Goal: Task Accomplishment & Management: Manage account settings

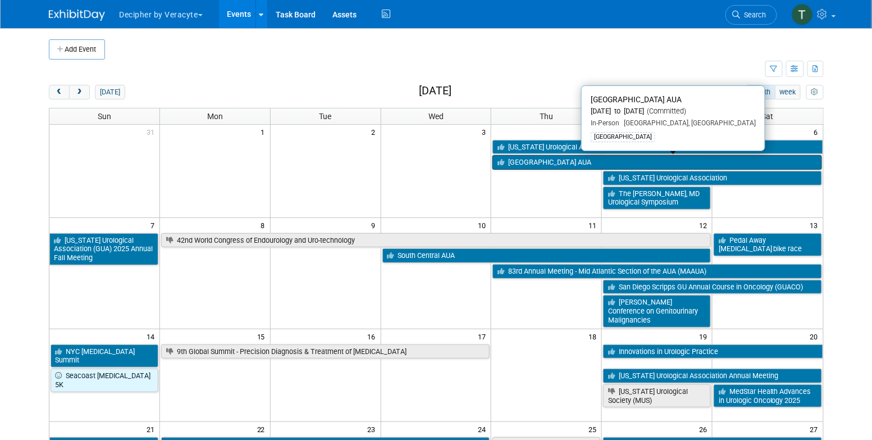
click at [530, 166] on link "[GEOGRAPHIC_DATA] AUA" at bounding box center [656, 162] width 329 height 15
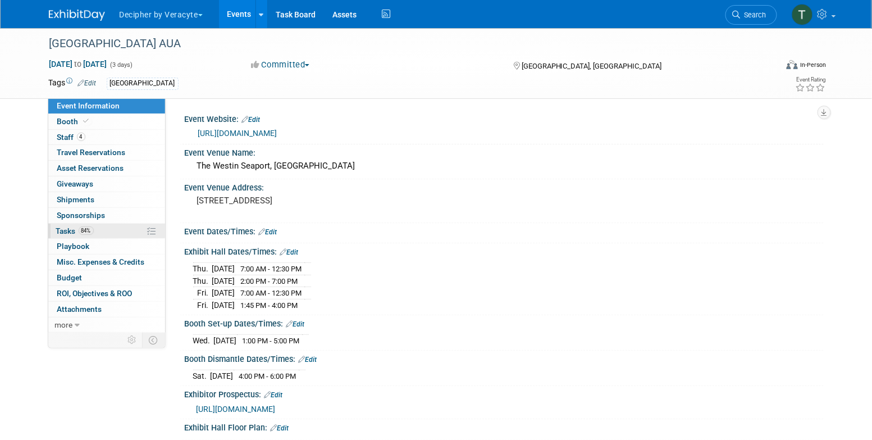
click at [106, 234] on link "84% Tasks 84%" at bounding box center [106, 230] width 117 height 15
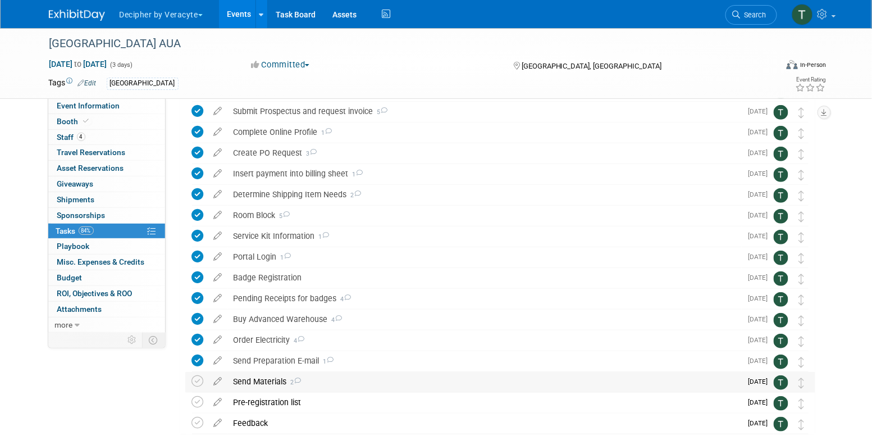
click at [267, 386] on div "Send Materials 2" at bounding box center [485, 381] width 514 height 19
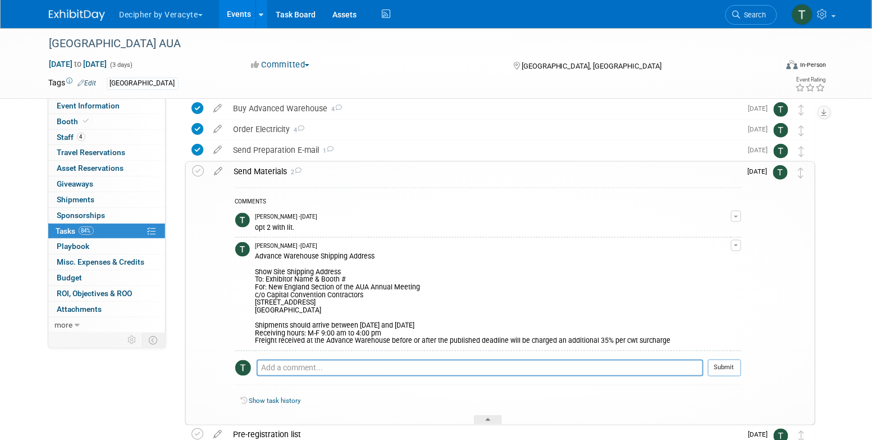
scroll to position [321, 0]
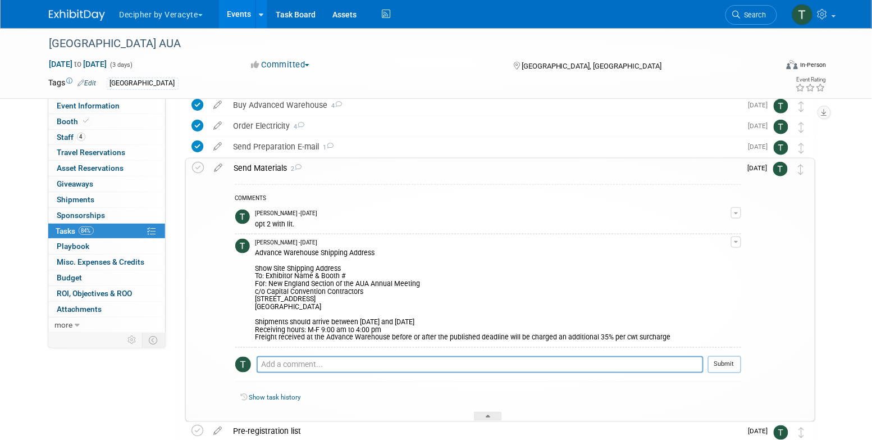
click at [231, 19] on link "Events" at bounding box center [239, 14] width 41 height 28
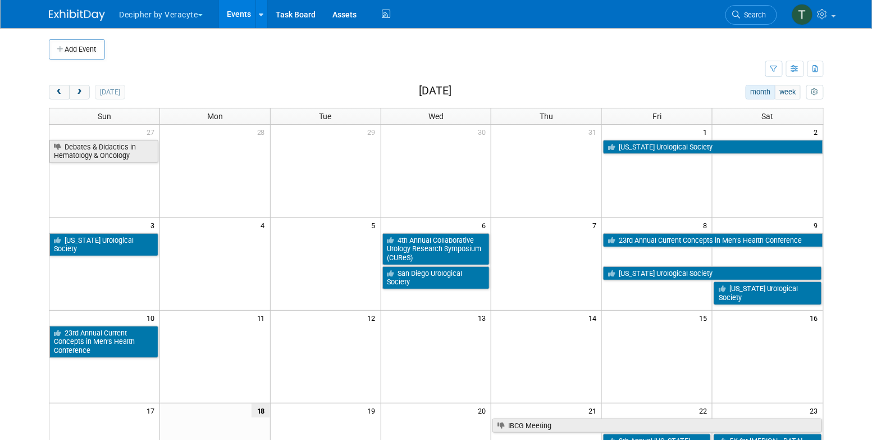
click at [244, 16] on link "Events" at bounding box center [239, 14] width 41 height 28
click at [86, 88] on button "next" at bounding box center [79, 92] width 21 height 15
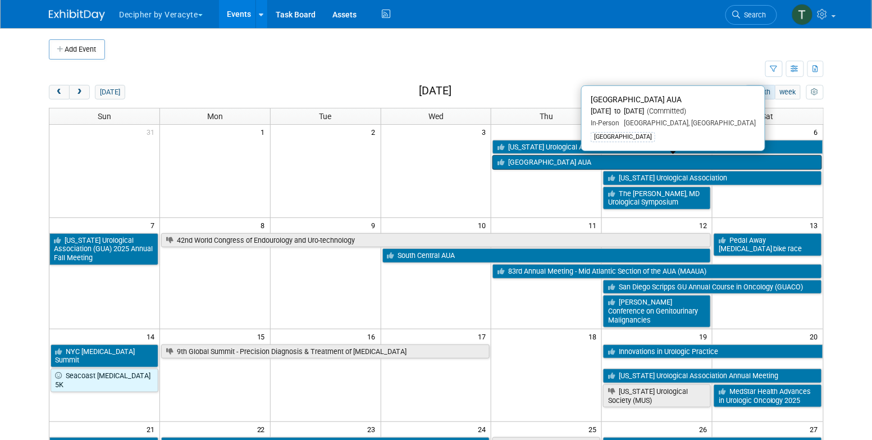
click at [537, 162] on link "[GEOGRAPHIC_DATA] AUA" at bounding box center [656, 162] width 329 height 15
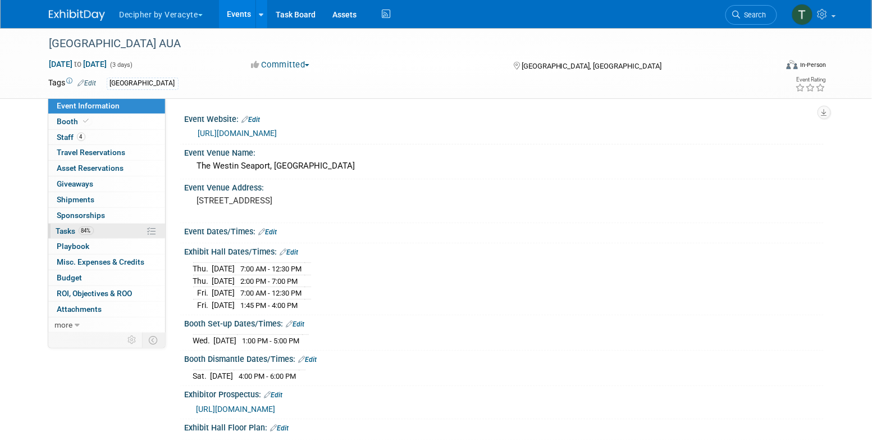
click at [112, 227] on link "84% Tasks 84%" at bounding box center [106, 230] width 117 height 15
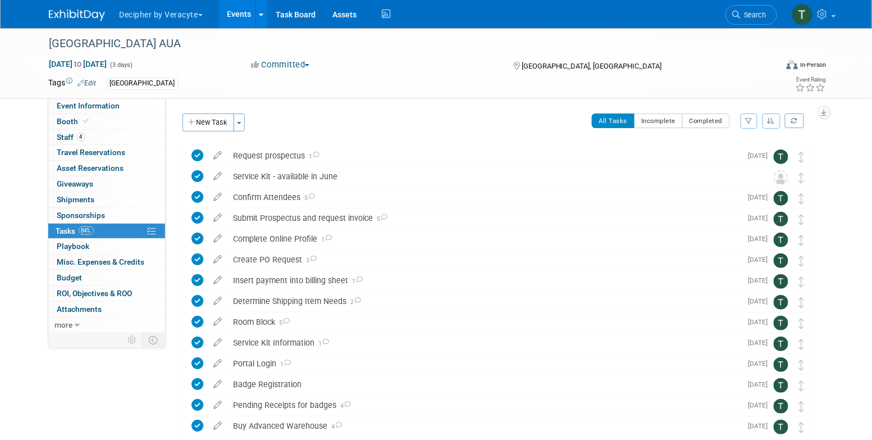
scroll to position [168, 0]
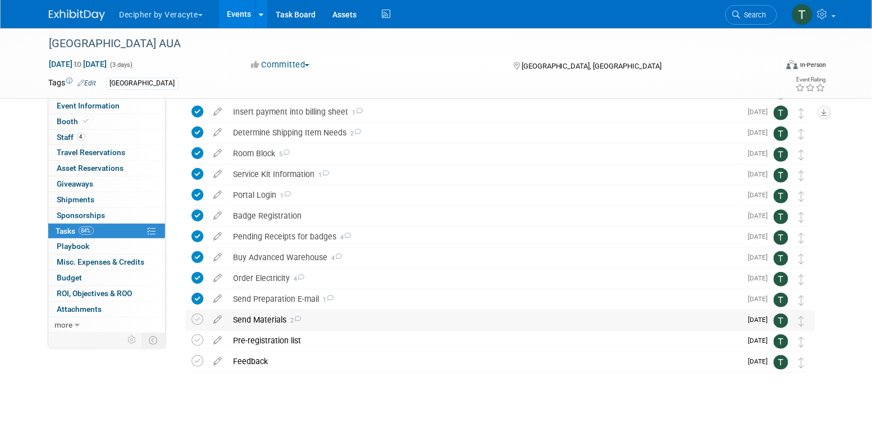
click at [259, 321] on div "Send Materials 2" at bounding box center [485, 319] width 514 height 19
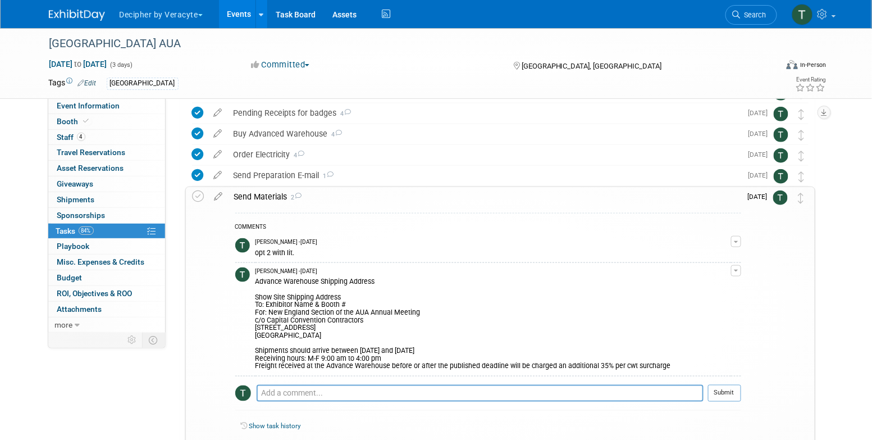
scroll to position [293, 0]
click at [140, 108] on link "Event Information" at bounding box center [106, 105] width 117 height 15
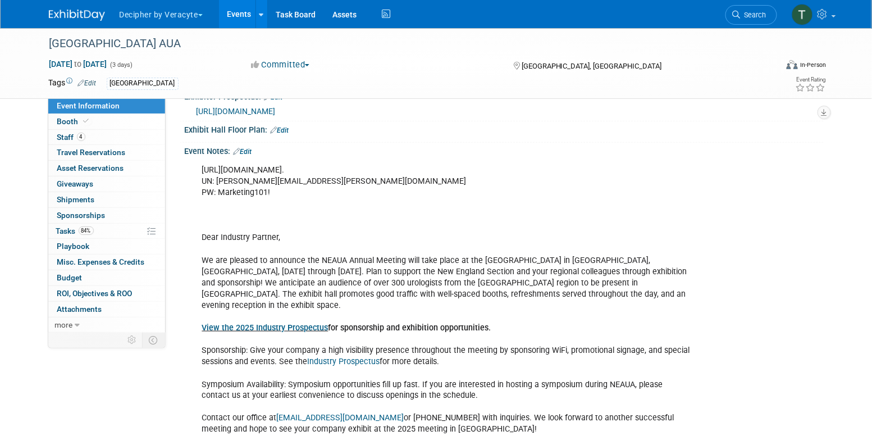
scroll to position [299, 0]
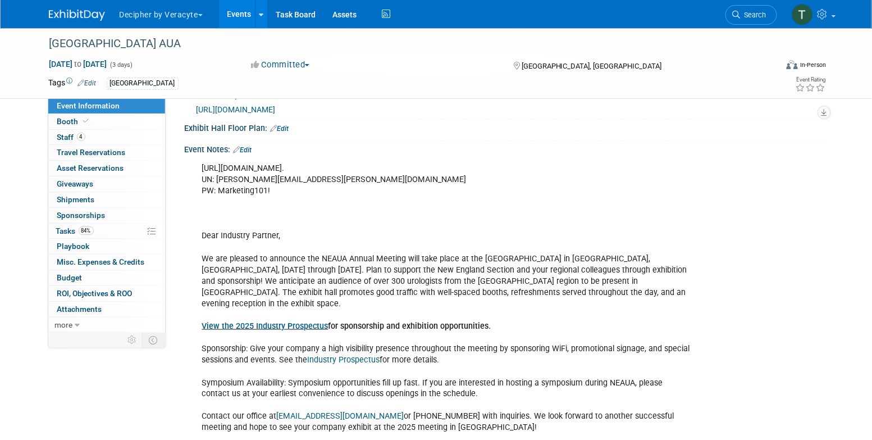
click at [321, 184] on div "http://www.riconvention.com/. UN: tony.alvarado@veracyte.com PW: Marketing101! …" at bounding box center [447, 337] width 506 height 360
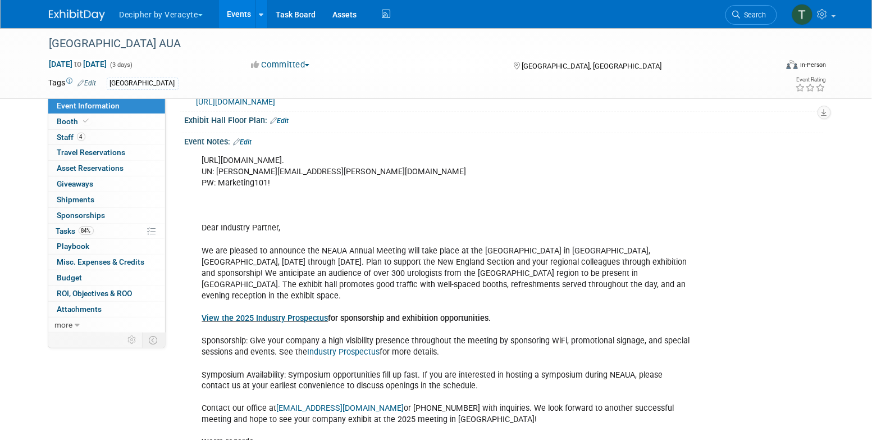
scroll to position [305, 0]
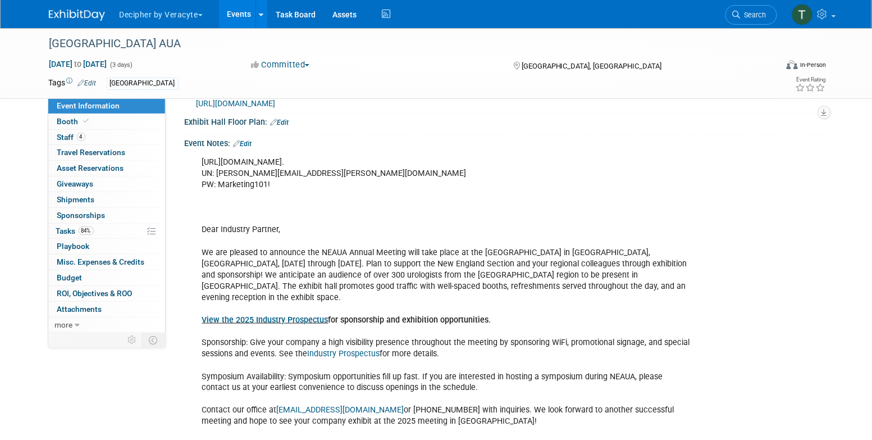
click at [286, 171] on div "http://www.riconvention.com/. UN: tony.alvarado@veracyte.com PW: Marketing101! …" at bounding box center [447, 331] width 506 height 360
copy div "http://www.riconvention.com/."
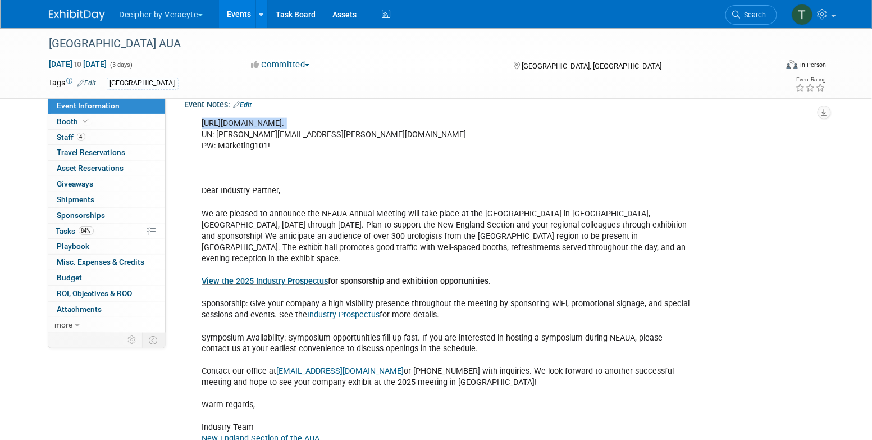
scroll to position [345, 0]
click at [308, 278] on link "View the 2025 Industry Prospectus" at bounding box center [265, 280] width 126 height 10
click at [114, 230] on link "84% Tasks 84%" at bounding box center [106, 230] width 117 height 15
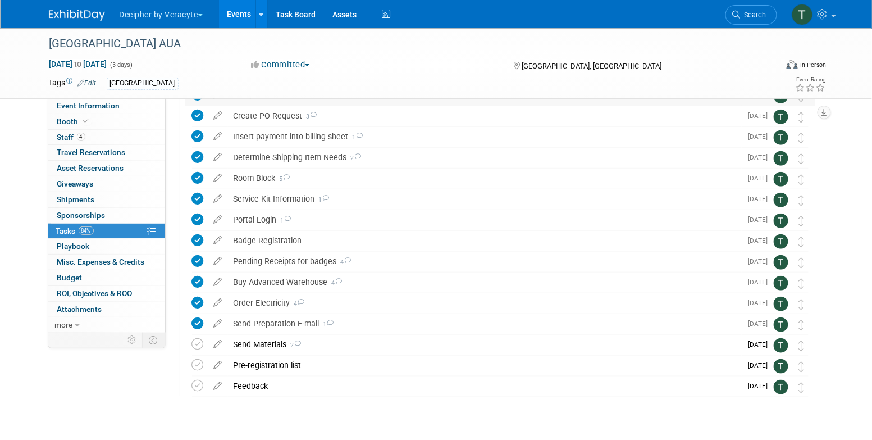
scroll to position [146, 0]
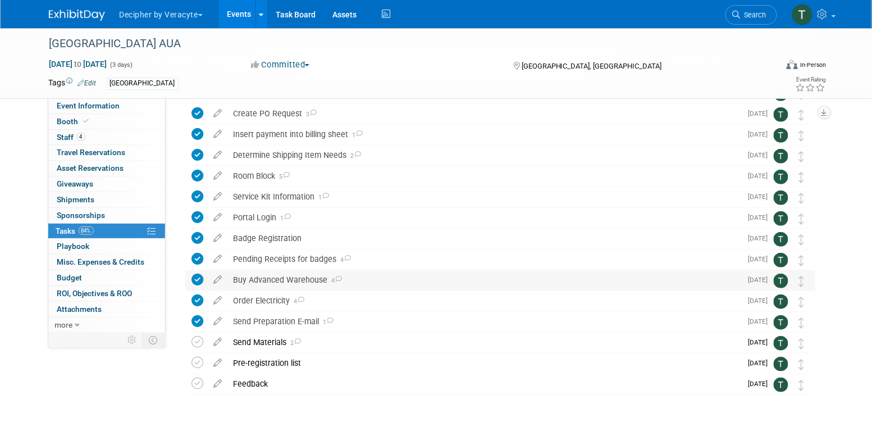
click at [271, 281] on div "Buy Advanced Warehouse 4" at bounding box center [485, 279] width 514 height 19
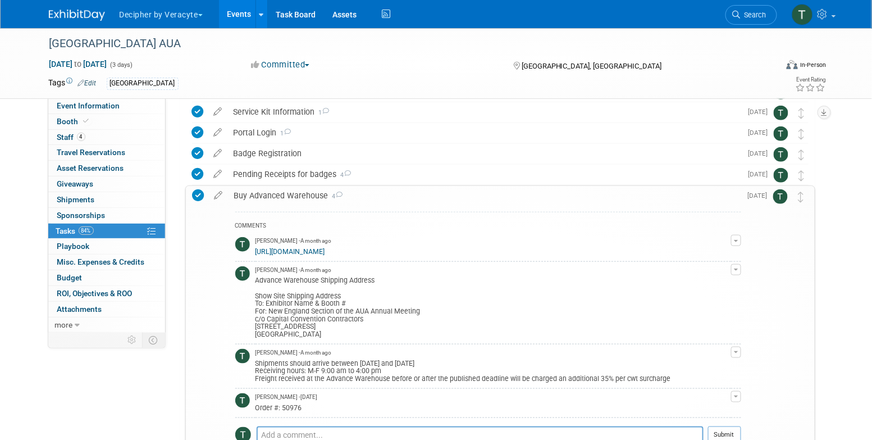
scroll to position [233, 0]
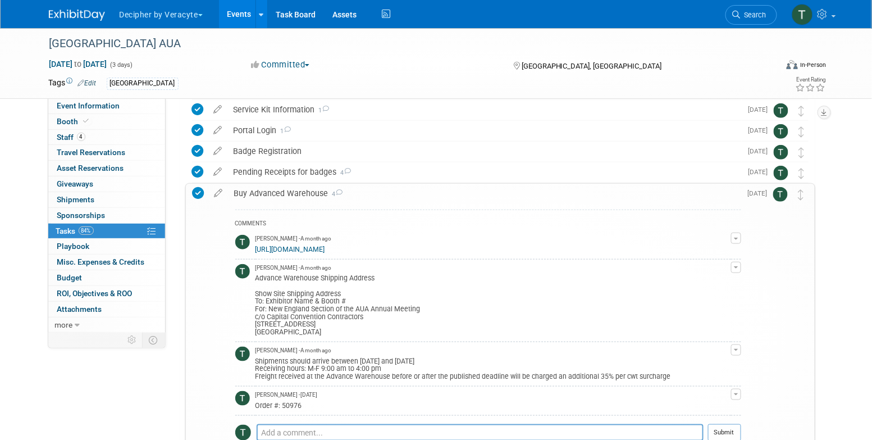
click at [299, 251] on link "https://capitalconventions.boomerecommerce.com/Pages/Event/Shop.aspx?CategoryID…" at bounding box center [290, 249] width 70 height 8
click at [107, 131] on link "4 Staff 4" at bounding box center [106, 137] width 117 height 15
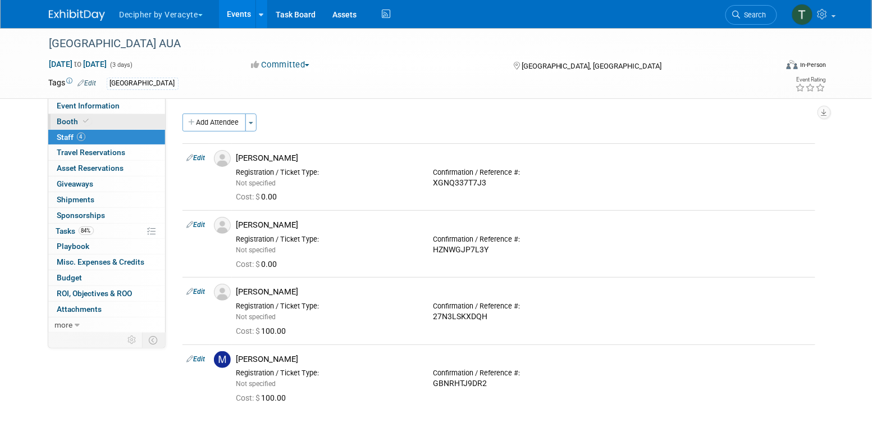
click at [107, 128] on link "Booth" at bounding box center [106, 121] width 117 height 15
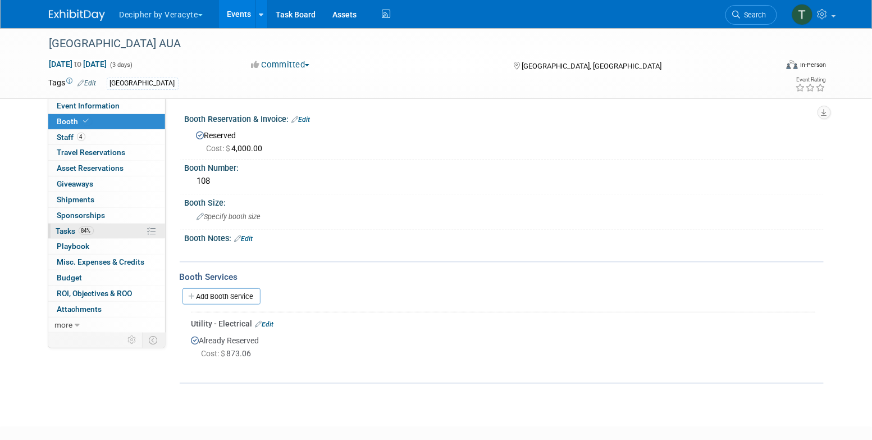
click at [123, 232] on link "84% Tasks 84%" at bounding box center [106, 230] width 117 height 15
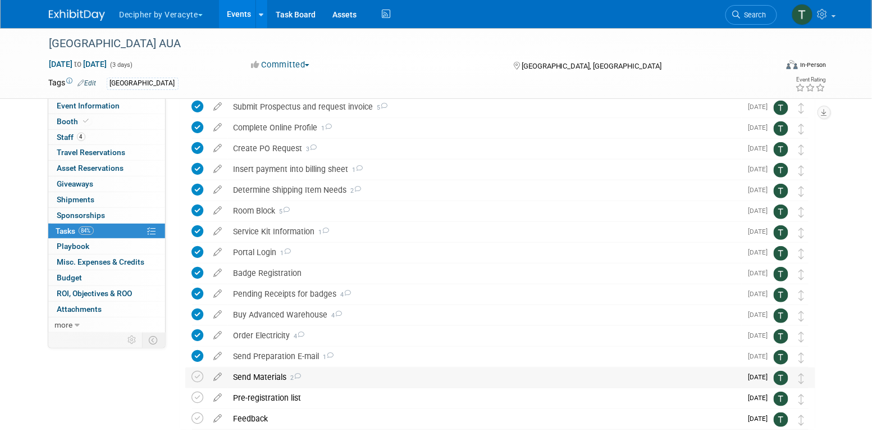
click at [277, 378] on div "Send Materials 2" at bounding box center [485, 376] width 514 height 19
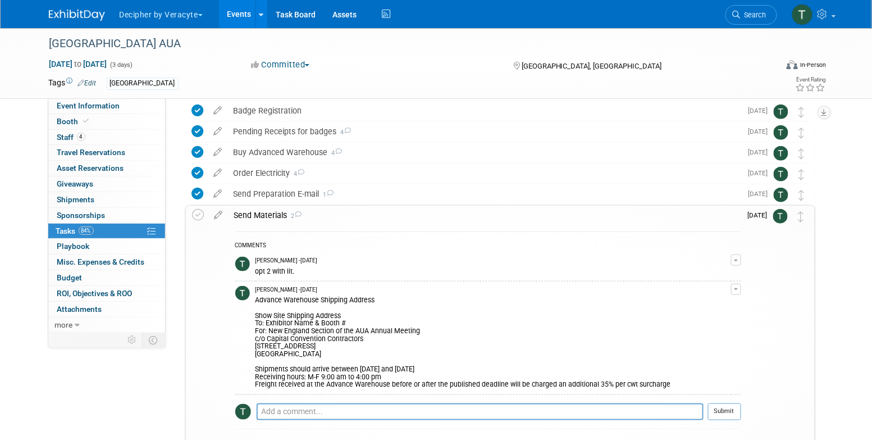
scroll to position [280, 0]
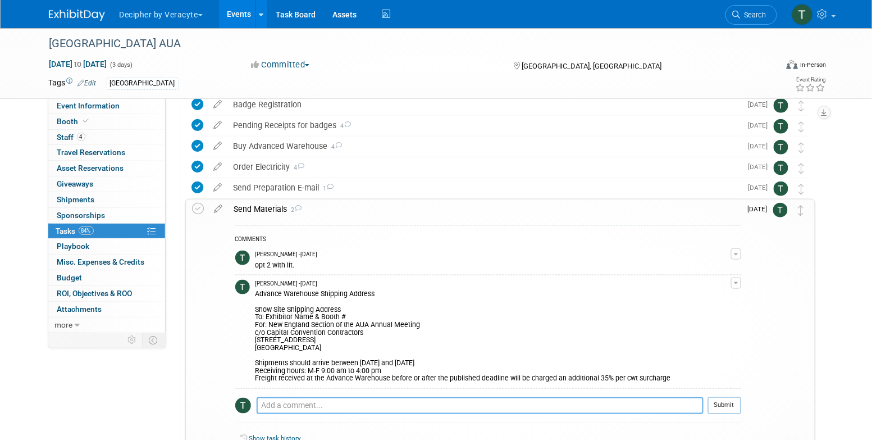
click at [313, 397] on textarea at bounding box center [480, 405] width 447 height 17
paste textarea "883662185483"
type textarea "TN: 883662185483"
click at [716, 400] on button "Submit" at bounding box center [724, 405] width 33 height 17
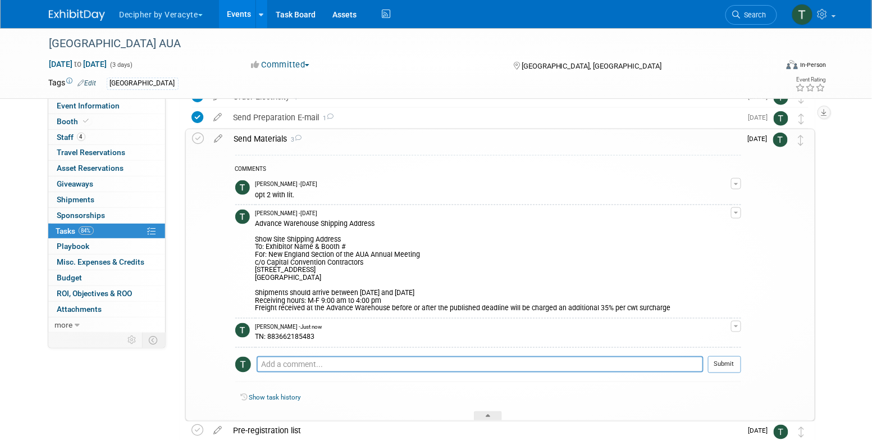
scroll to position [350, 0]
click at [317, 361] on textarea at bounding box center [480, 363] width 447 height 17
paste textarea "883662244615"
type textarea "TN: 883662244615"
click at [729, 361] on button "Submit" at bounding box center [724, 363] width 33 height 17
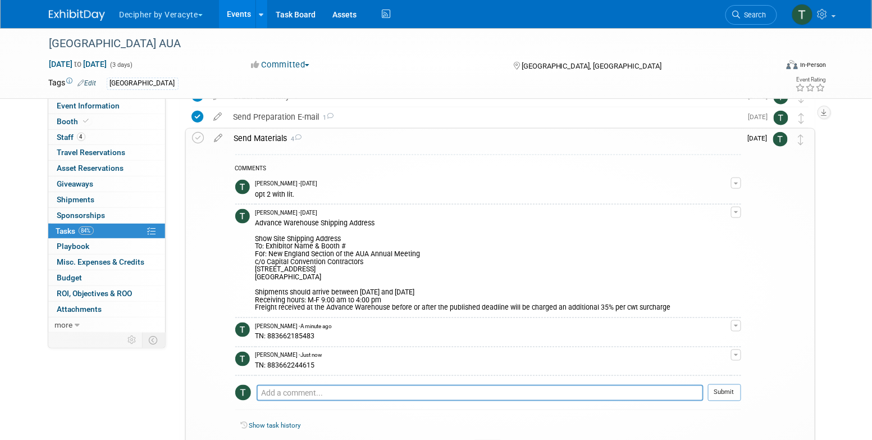
click at [118, 232] on link "84% Tasks 84%" at bounding box center [106, 230] width 117 height 15
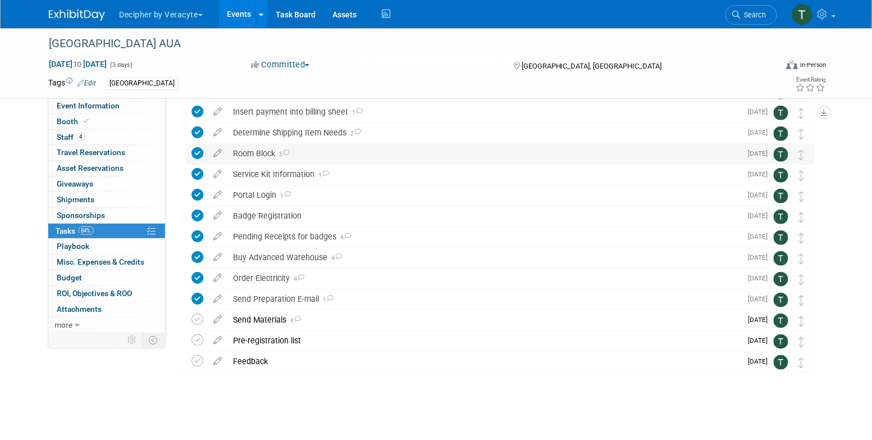
scroll to position [168, 0]
click at [277, 322] on div "Send Materials 4" at bounding box center [485, 319] width 514 height 19
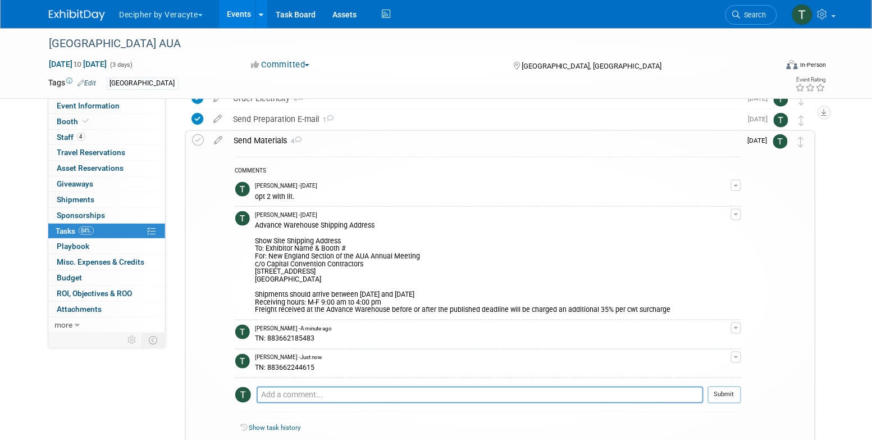
scroll to position [348, 0]
click at [297, 332] on div "TN: 883662185483" at bounding box center [492, 337] width 475 height 11
click at [296, 337] on div "TN: 883662185483" at bounding box center [492, 337] width 475 height 11
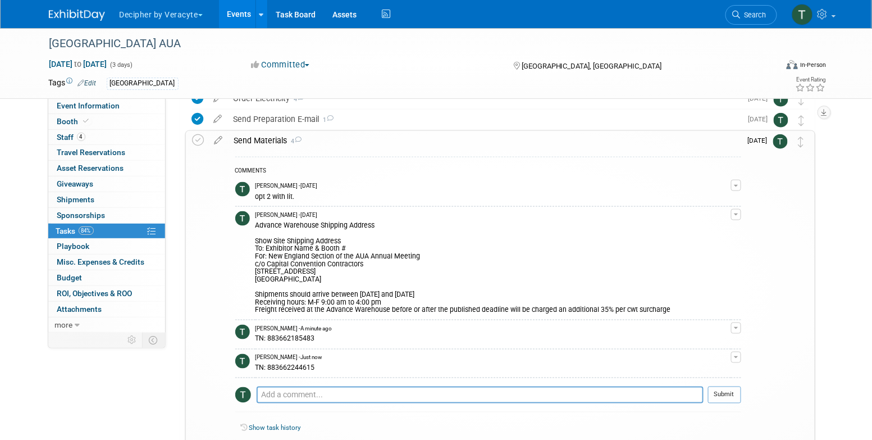
copy div "883662185483"
click at [251, 141] on div "Send Materials 4" at bounding box center [484, 140] width 512 height 19
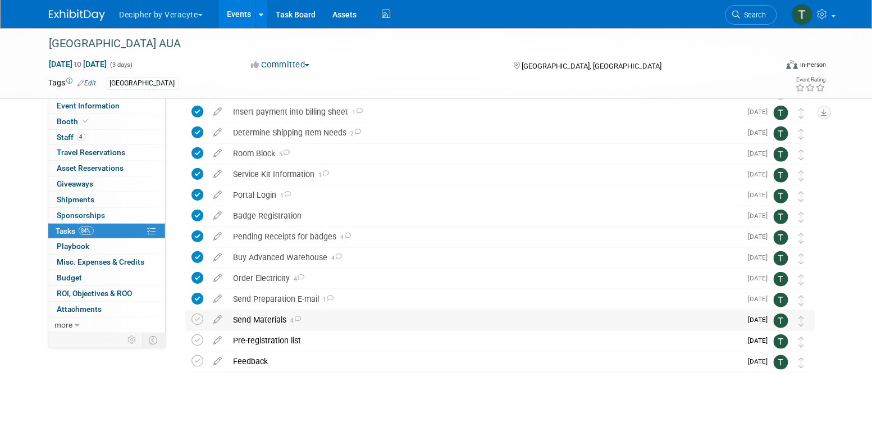
click at [251, 141] on div "Determine Shipping Item Needs 2" at bounding box center [485, 132] width 514 height 19
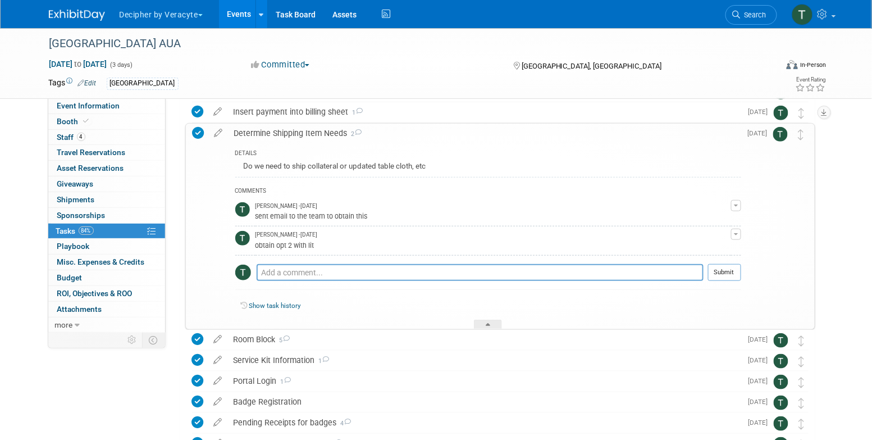
click at [267, 132] on div "Determine Shipping Item Needs 2" at bounding box center [484, 132] width 512 height 19
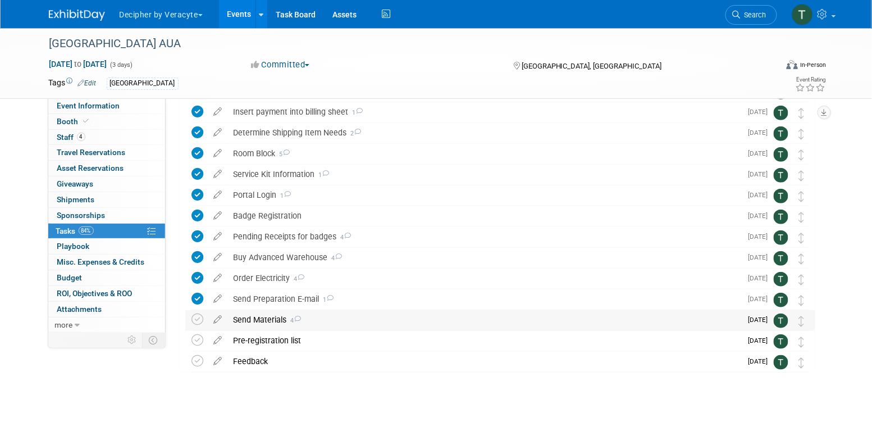
click at [267, 320] on div "Send Materials 4" at bounding box center [485, 319] width 514 height 19
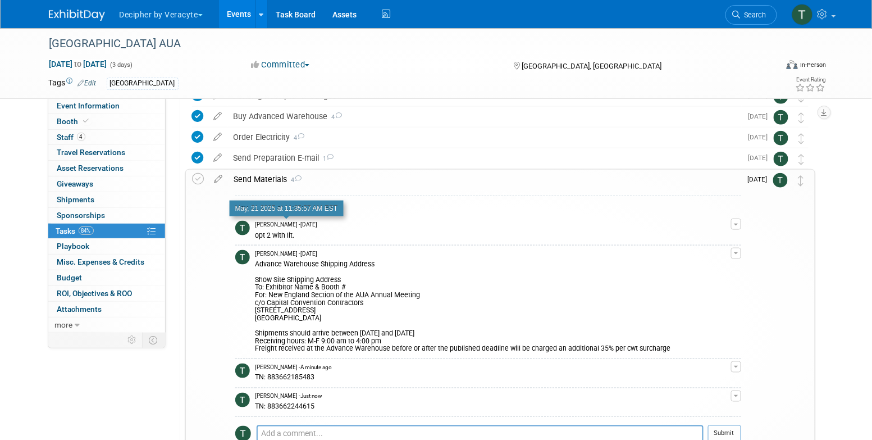
scroll to position [310, 0]
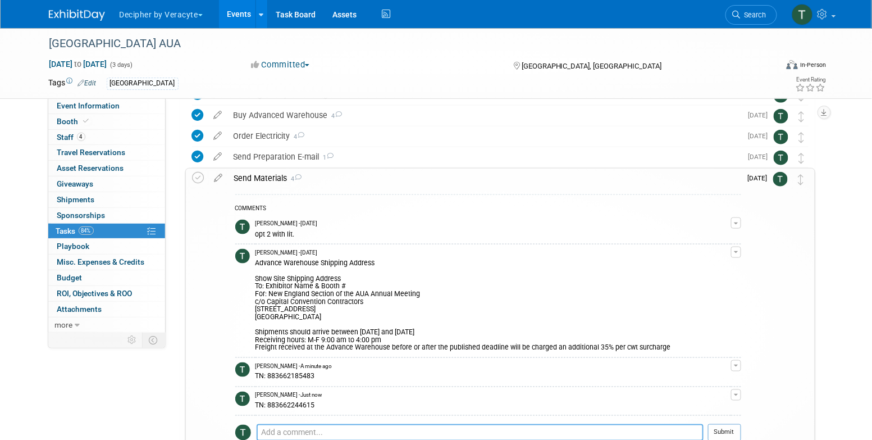
click at [321, 428] on textarea at bounding box center [480, 432] width 447 height 17
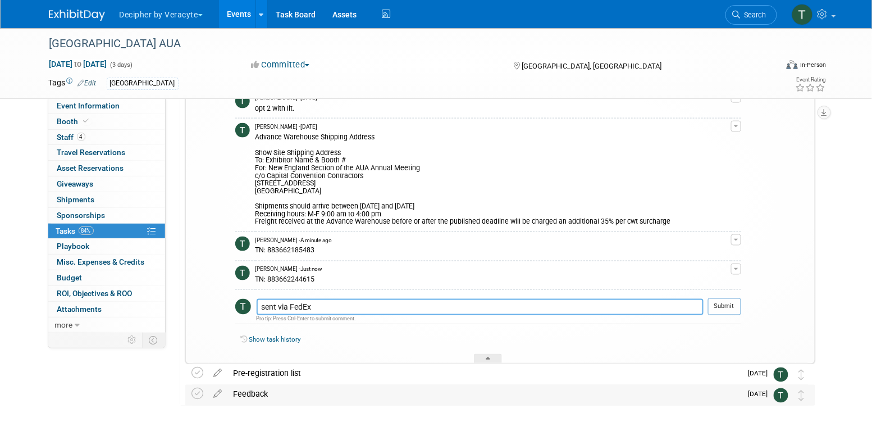
scroll to position [446, 0]
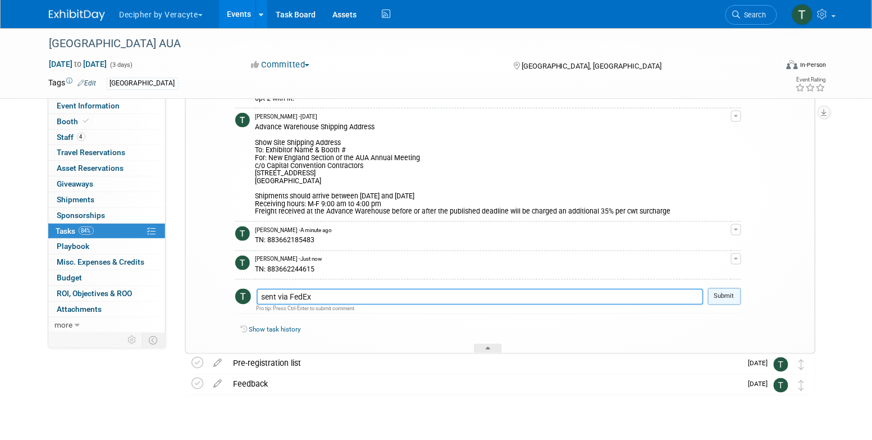
type textarea "sent via FedEx"
click at [726, 293] on button "Submit" at bounding box center [724, 296] width 33 height 17
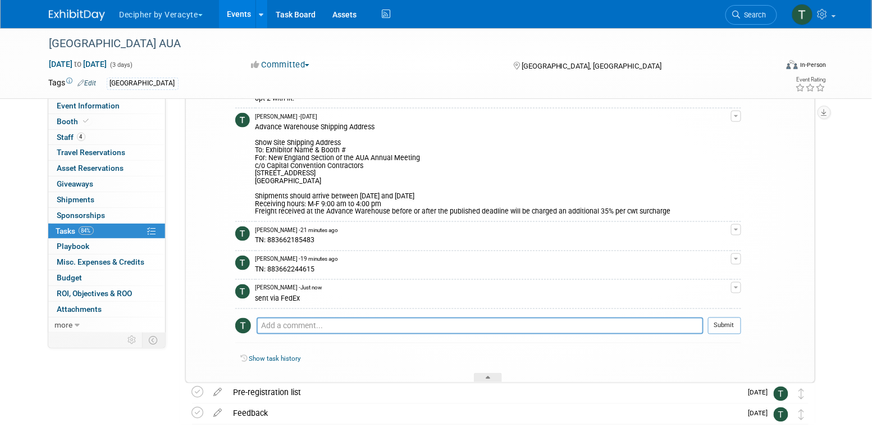
click at [292, 238] on div "TN: 883662185483" at bounding box center [492, 239] width 475 height 11
copy div "883662185483"
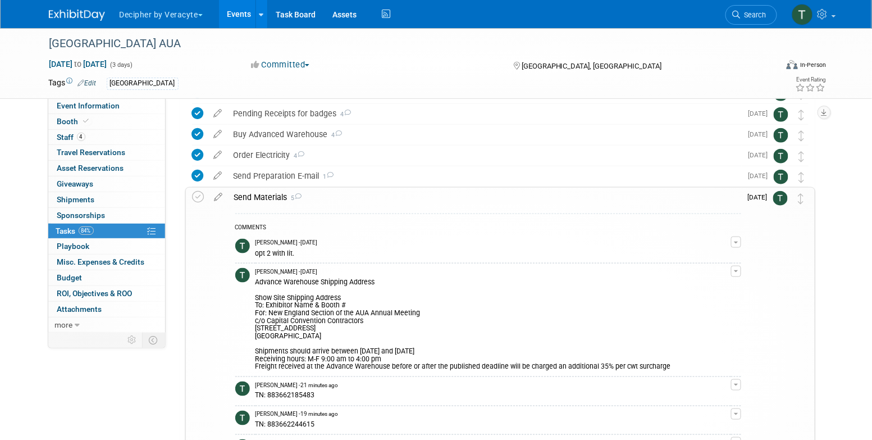
scroll to position [187, 0]
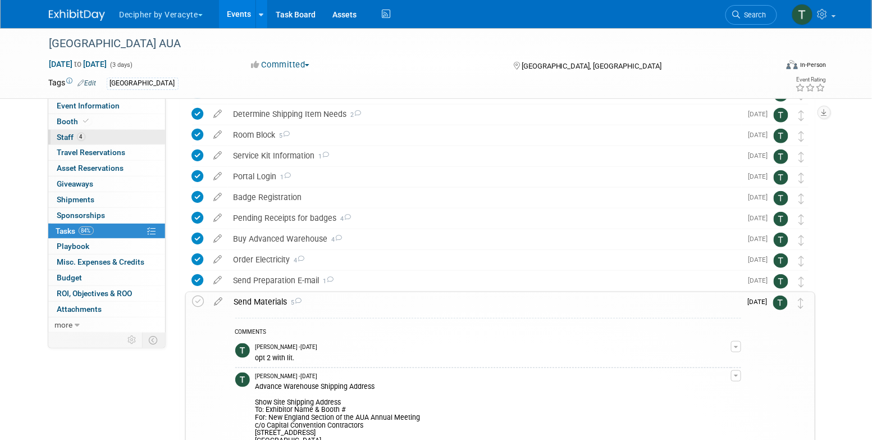
click at [96, 131] on link "4 Staff 4" at bounding box center [106, 137] width 117 height 15
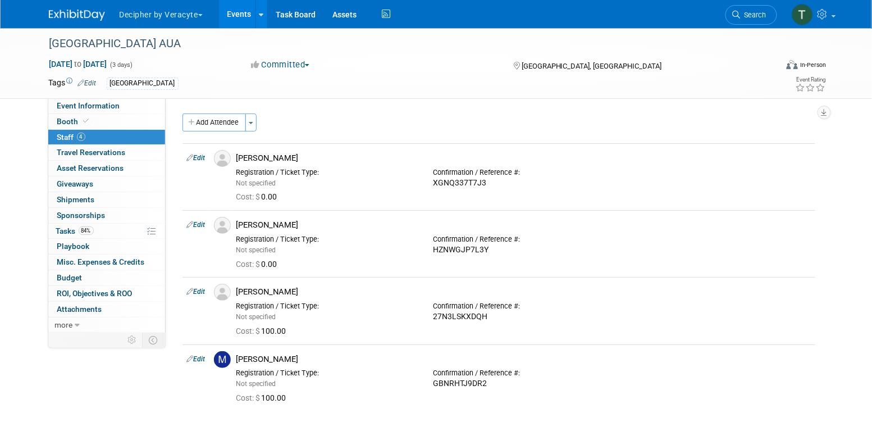
click at [248, 20] on link "Events" at bounding box center [239, 14] width 41 height 28
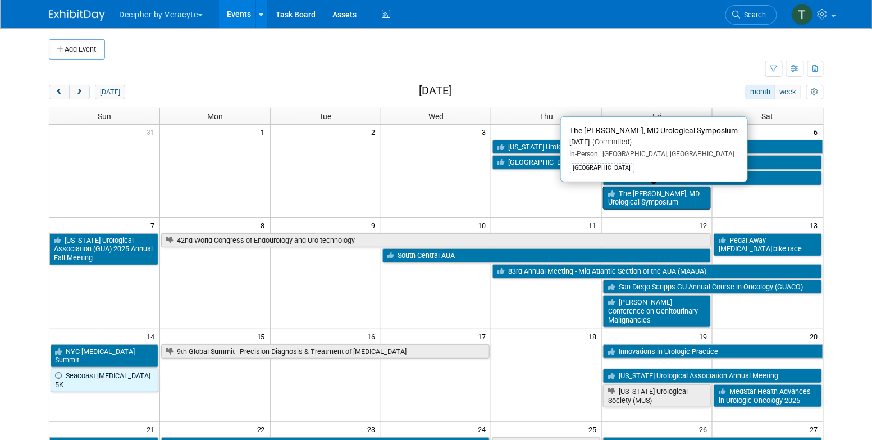
click at [655, 202] on link "The [PERSON_NAME], MD Urological Symposium" at bounding box center [657, 197] width 108 height 23
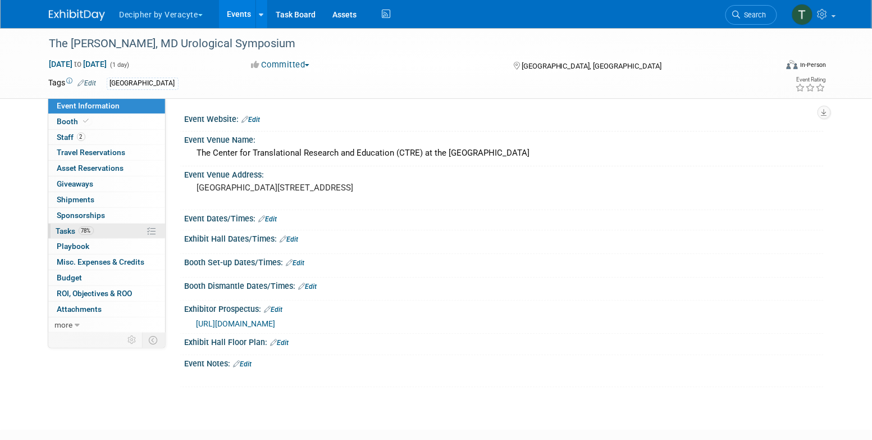
click at [88, 227] on span "78%" at bounding box center [86, 230] width 15 height 8
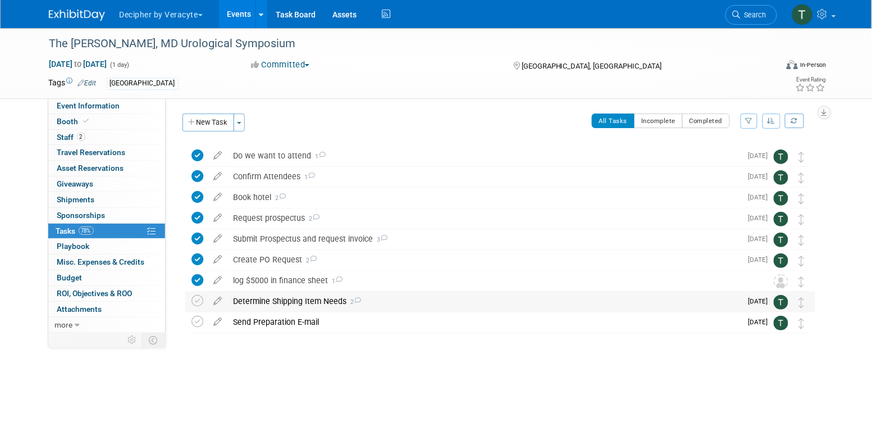
click at [264, 301] on div "Determine Shipping Item Needs 2" at bounding box center [485, 300] width 514 height 19
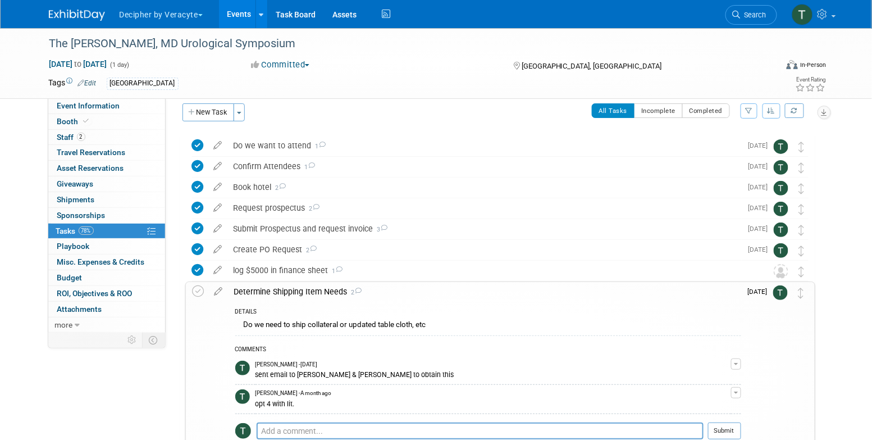
scroll to position [11, 0]
click at [264, 295] on div "Determine Shipping Item Needs 2" at bounding box center [484, 290] width 512 height 19
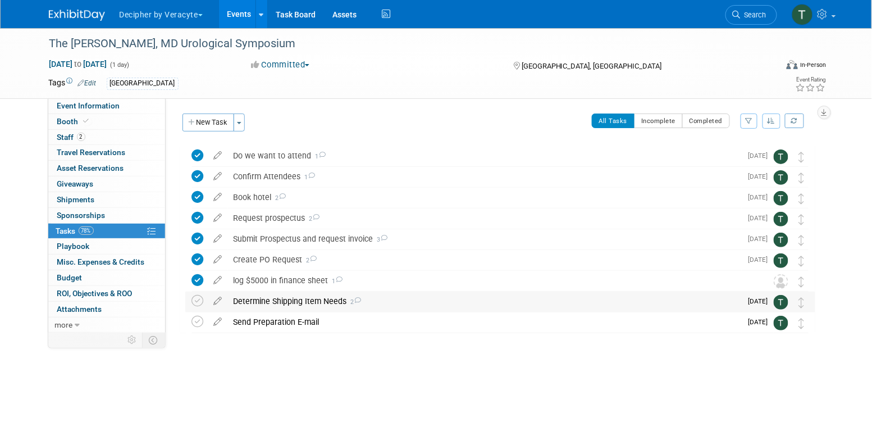
scroll to position [0, 0]
click at [228, 15] on link "Events" at bounding box center [239, 14] width 41 height 28
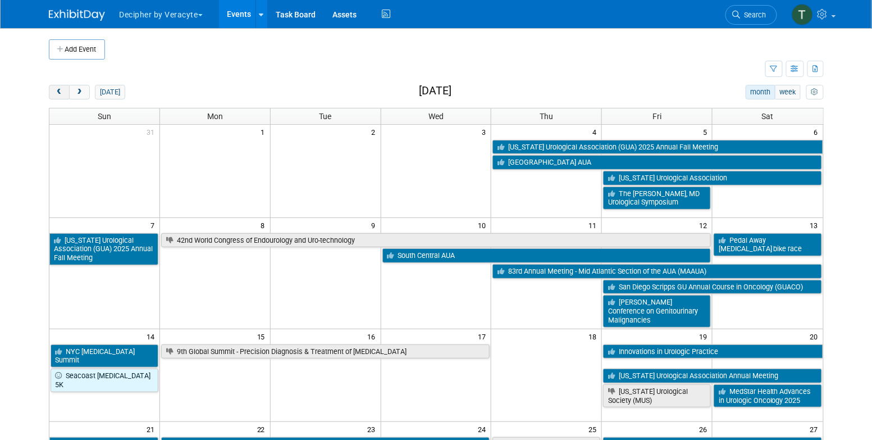
click at [62, 89] on span "prev" at bounding box center [59, 92] width 8 height 7
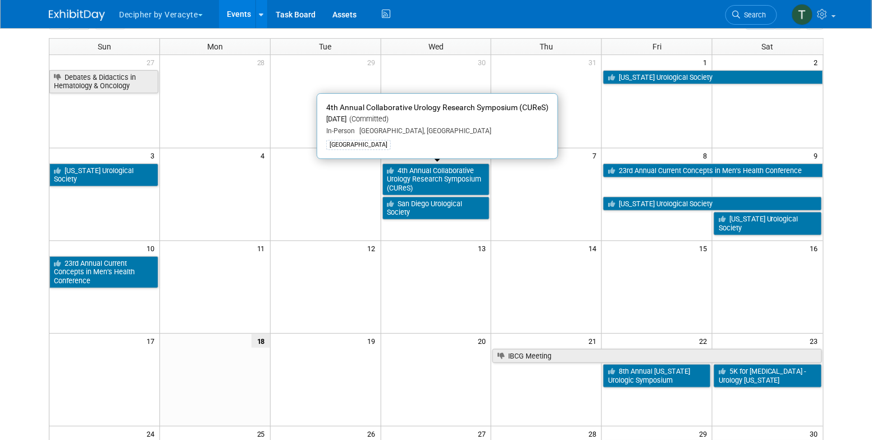
scroll to position [68, 0]
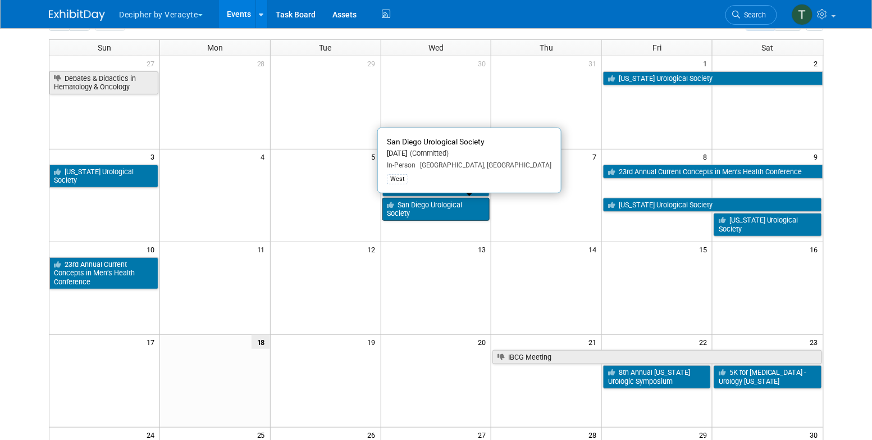
click at [462, 207] on link "San Diego Urological Society" at bounding box center [436, 209] width 108 height 23
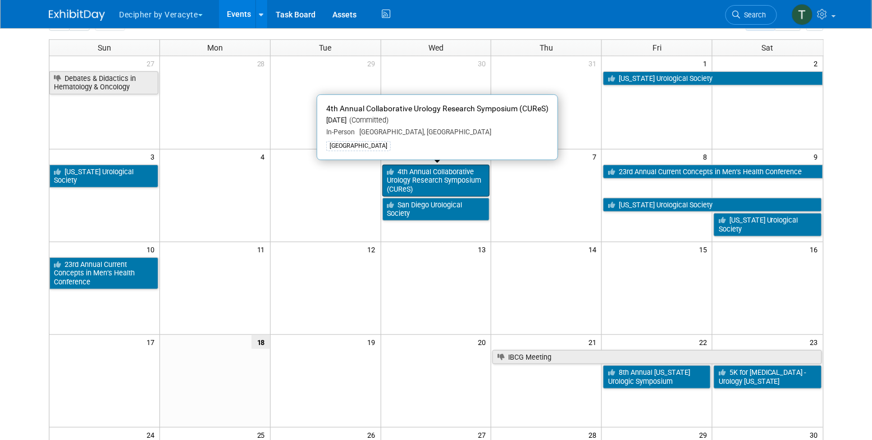
click at [416, 173] on link "4th Annual Collaborative Urology Research Symposium (CUReS)" at bounding box center [436, 180] width 108 height 32
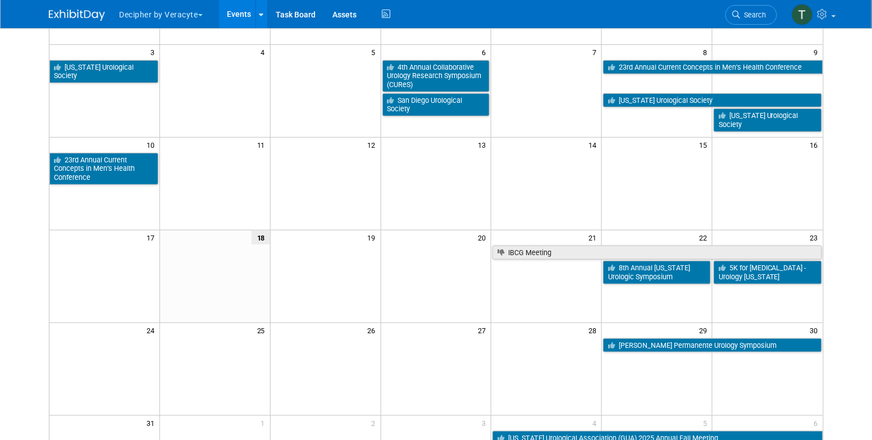
scroll to position [186, 0]
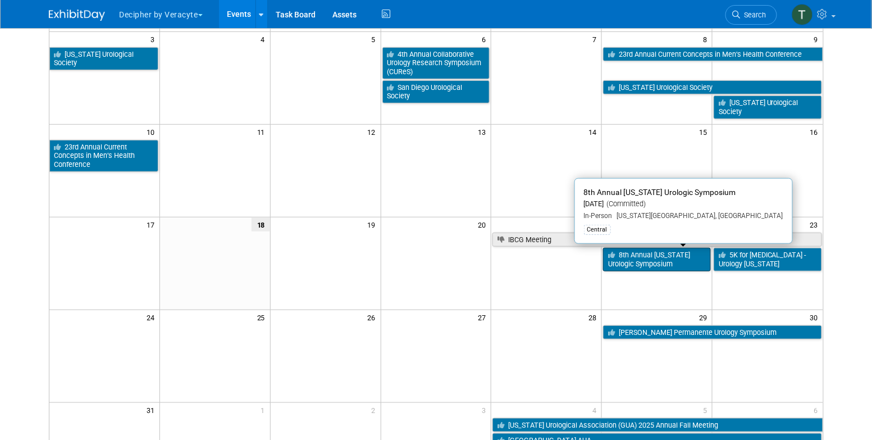
click at [675, 257] on link "8th Annual [US_STATE] Urologic Symposium" at bounding box center [657, 259] width 108 height 23
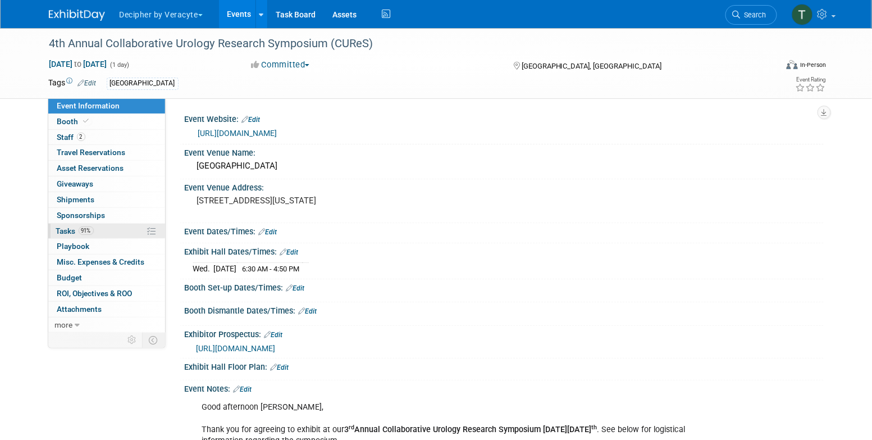
click at [106, 230] on link "91% Tasks 91%" at bounding box center [106, 230] width 117 height 15
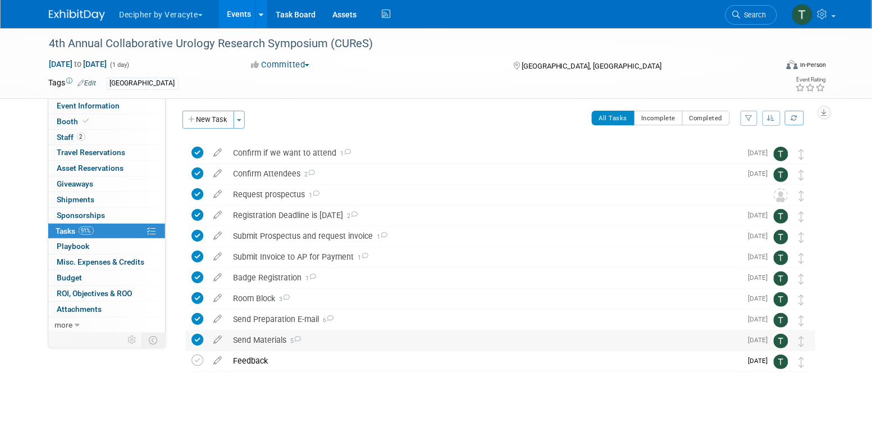
click at [361, 340] on div "Send Materials 5" at bounding box center [485, 339] width 514 height 19
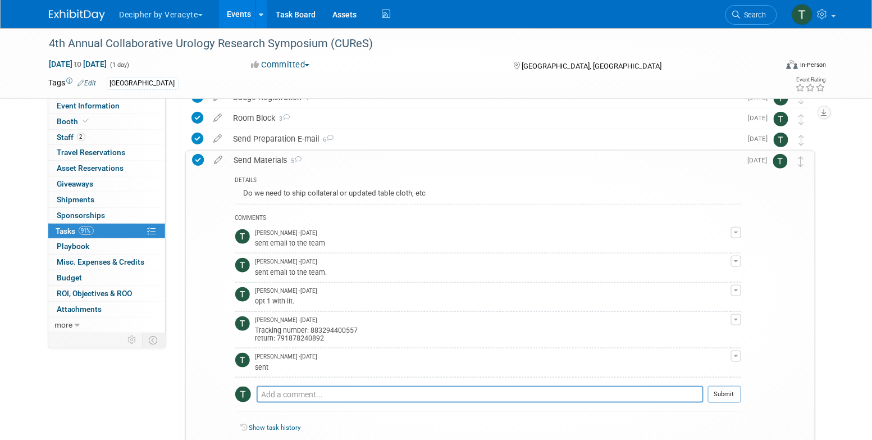
scroll to position [184, 0]
click at [311, 341] on td "Tony Alvarado - 14 days ago Tracking number: 883294400557 return: 791878240892" at bounding box center [492, 328] width 475 height 36
click at [311, 338] on div "Tracking number: 883294400557 return: 791878240892" at bounding box center [492, 332] width 475 height 18
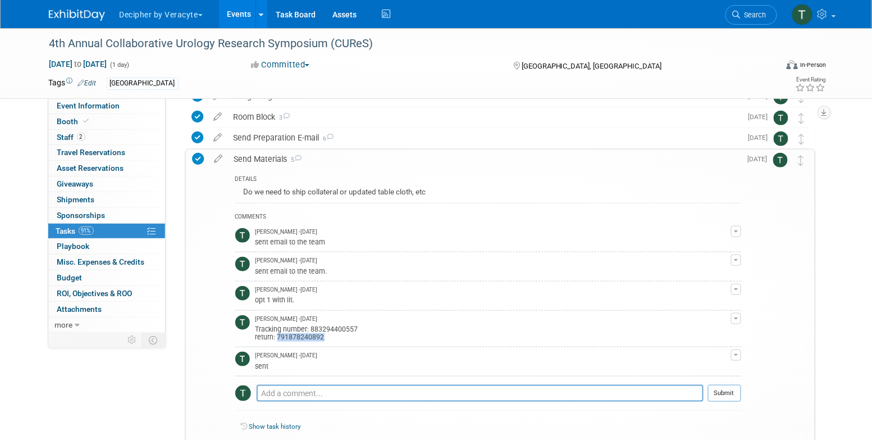
copy div "791878240892"
click at [122, 141] on link "2 Staff 2" at bounding box center [106, 137] width 117 height 15
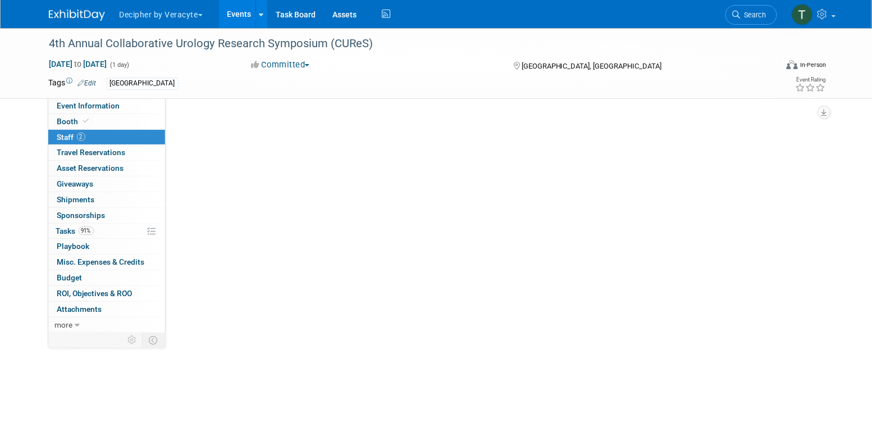
scroll to position [0, 0]
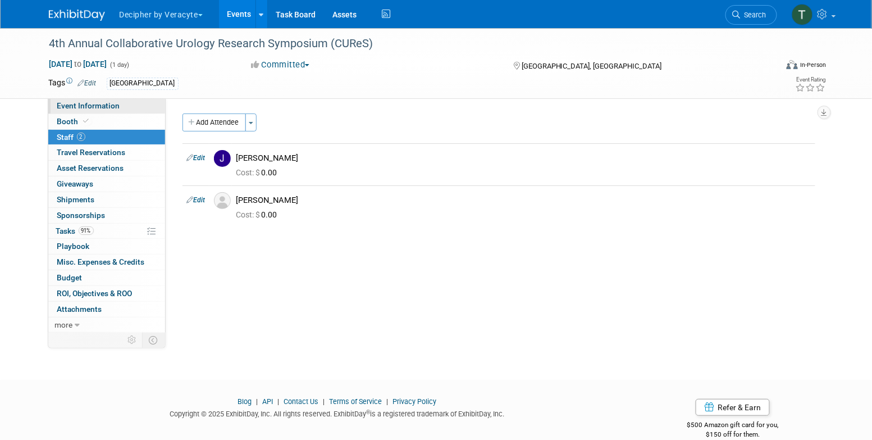
click at [112, 111] on link "Event Information" at bounding box center [106, 105] width 117 height 15
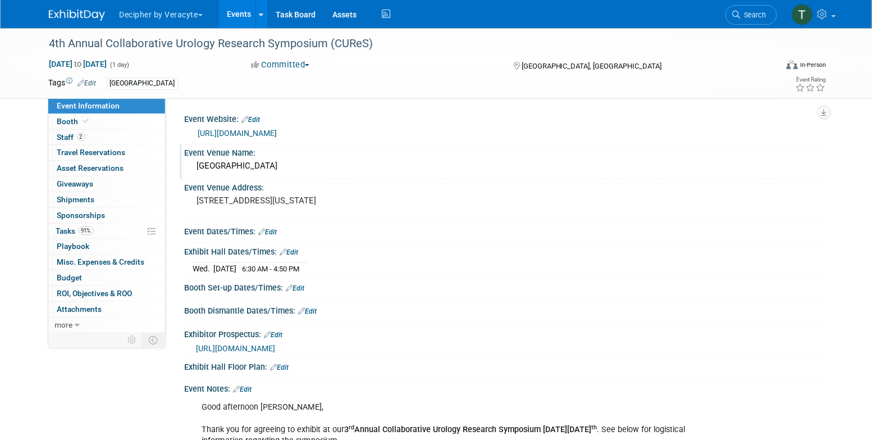
drag, startPoint x: 351, startPoint y: 161, endPoint x: 195, endPoint y: 168, distance: 156.2
click at [195, 168] on div "Houston Methodist Research Institute" at bounding box center [504, 165] width 622 height 17
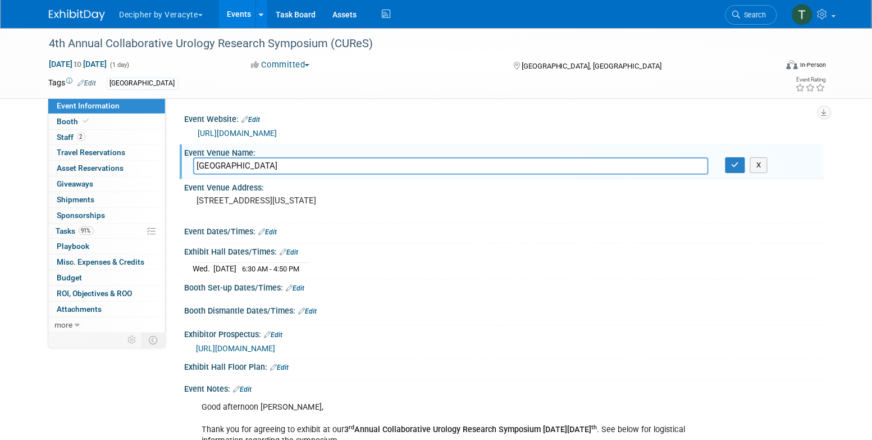
click at [227, 168] on input "Houston Methodist Research Institute" at bounding box center [450, 165] width 515 height 17
click at [276, 345] on span "https://veracyte365.sharepoint.com/:b:/r/sites/DecipherMKTG/Shared%20Documents/…" at bounding box center [235, 348] width 79 height 9
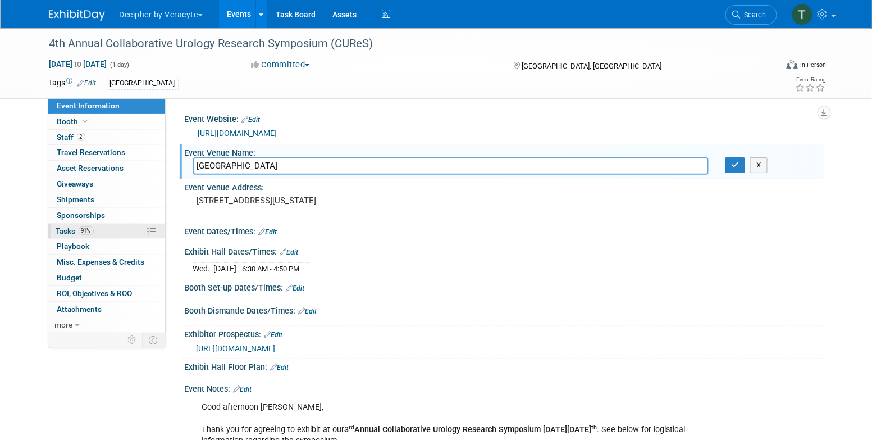
click at [125, 232] on link "91% Tasks 91%" at bounding box center [106, 230] width 117 height 15
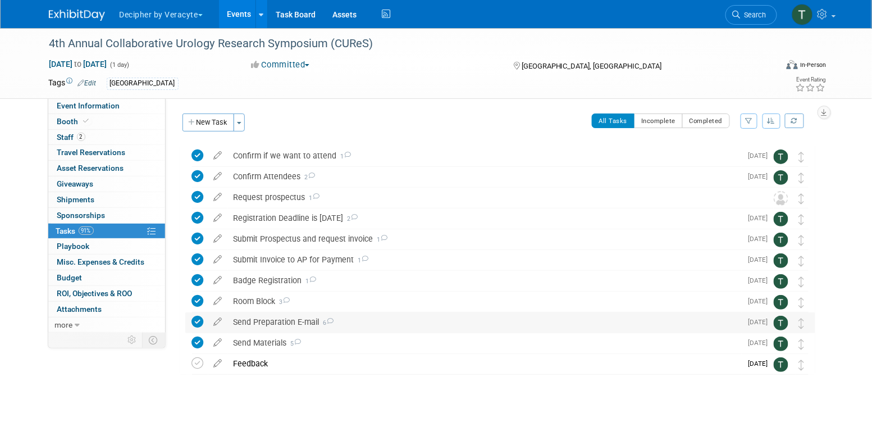
click at [291, 324] on div "Send Preparation E-mail 6" at bounding box center [485, 321] width 514 height 19
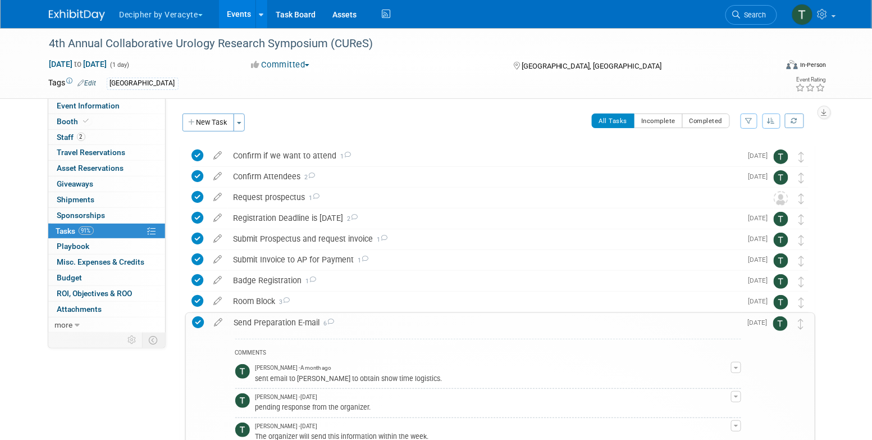
click at [291, 324] on div "Send Preparation E-mail 6" at bounding box center [484, 322] width 512 height 19
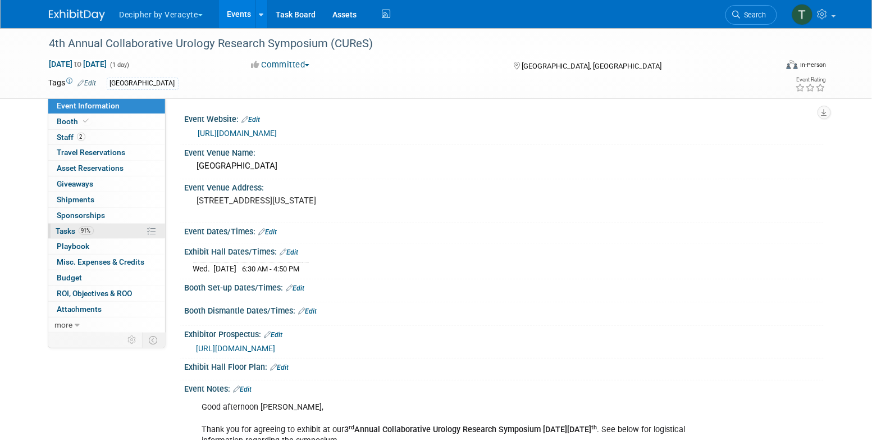
click at [111, 230] on link "91% Tasks 91%" at bounding box center [106, 230] width 117 height 15
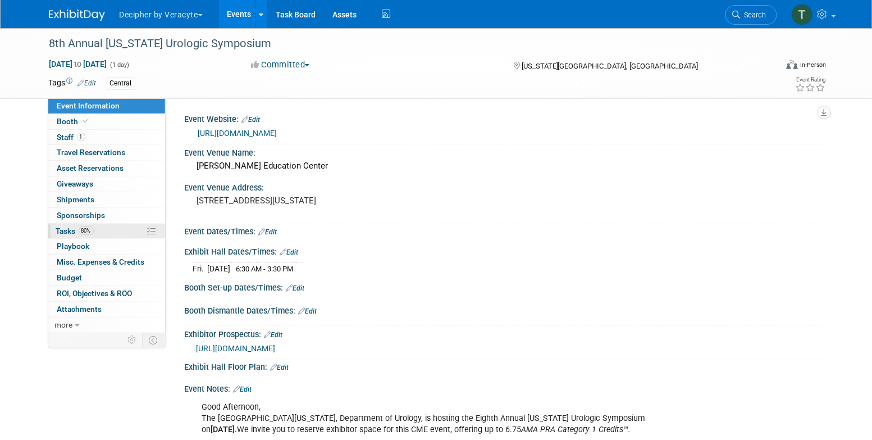
click at [108, 236] on link "80% Tasks 80%" at bounding box center [106, 230] width 117 height 15
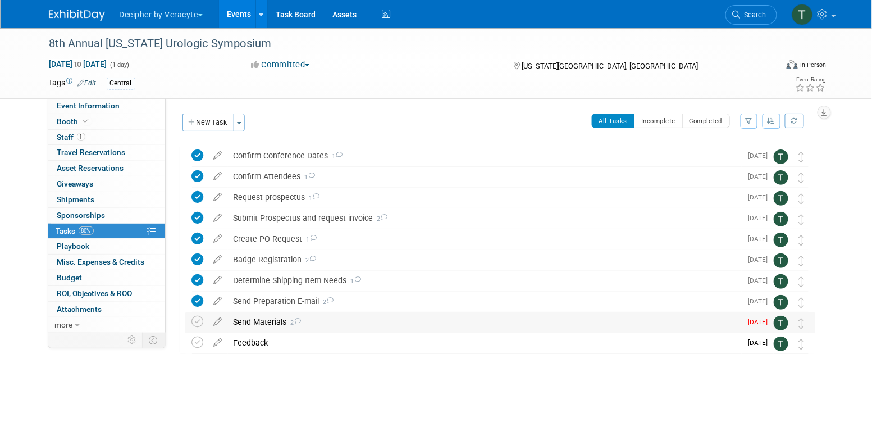
click at [258, 324] on div "Send Materials 2" at bounding box center [485, 321] width 514 height 19
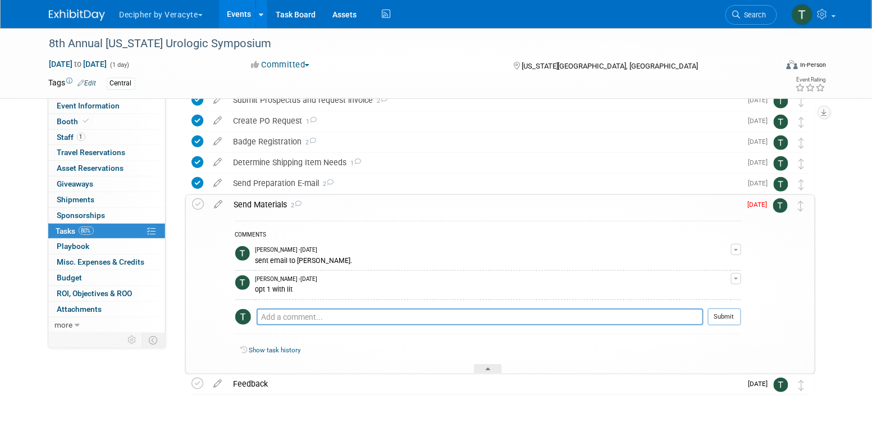
scroll to position [140, 0]
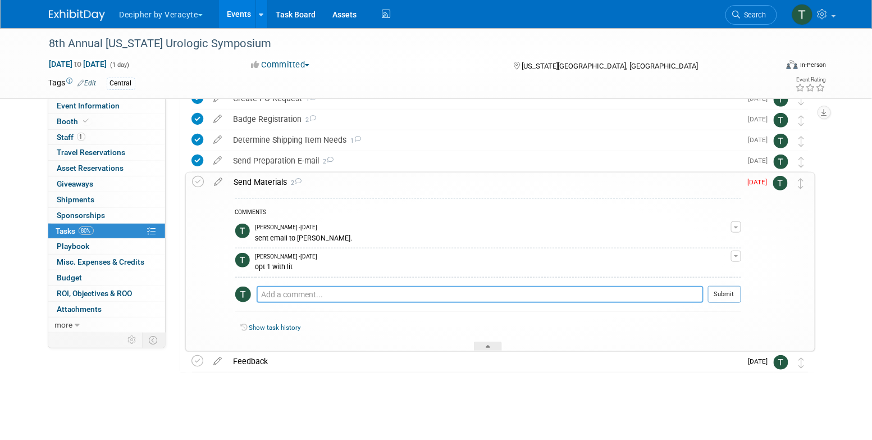
click at [304, 293] on textarea at bounding box center [480, 294] width 447 height 17
paste textarea "883663809502"
type textarea "TN: 883663809502"
click at [738, 299] on button "Submit" at bounding box center [724, 294] width 33 height 17
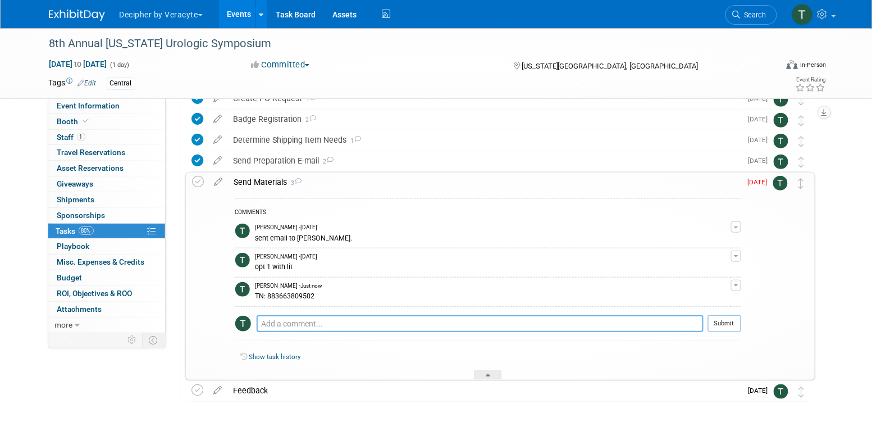
click at [340, 326] on textarea at bounding box center [480, 323] width 447 height 17
paste textarea "883663851208"
type textarea "Return: 883663851208"
click at [721, 323] on button "Submit" at bounding box center [724, 323] width 33 height 17
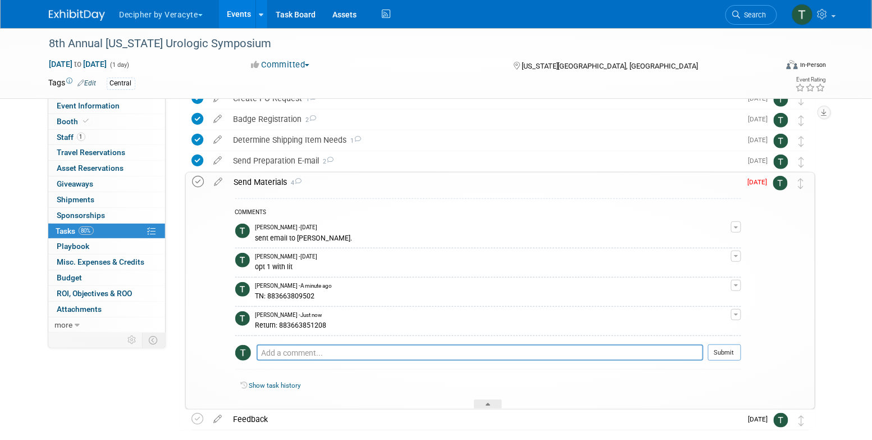
click at [196, 184] on icon at bounding box center [199, 182] width 12 height 12
click at [256, 177] on div "Send Materials 4" at bounding box center [484, 181] width 512 height 19
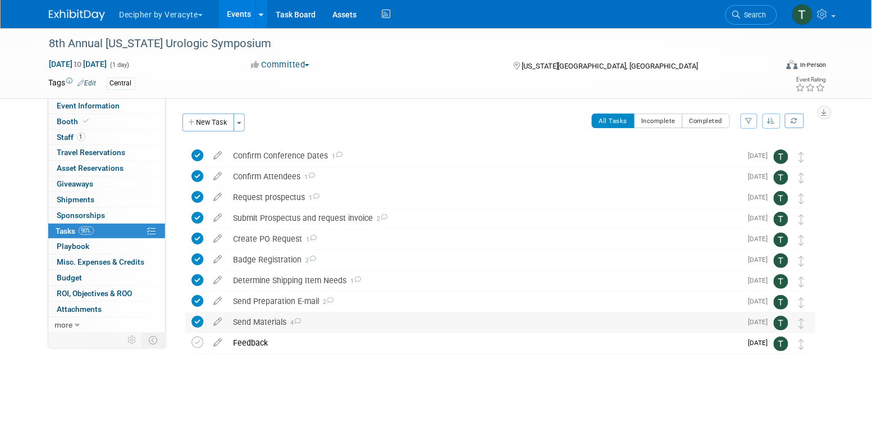
scroll to position [0, 0]
click at [266, 324] on div "Send Materials 4" at bounding box center [485, 321] width 514 height 19
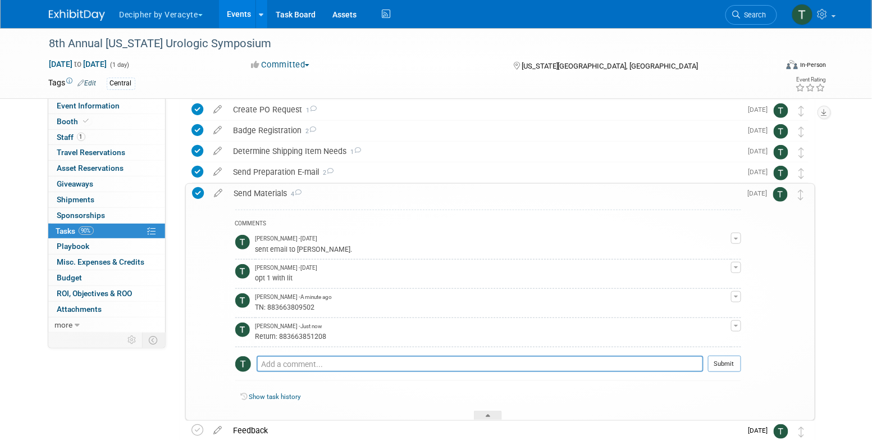
scroll to position [135, 0]
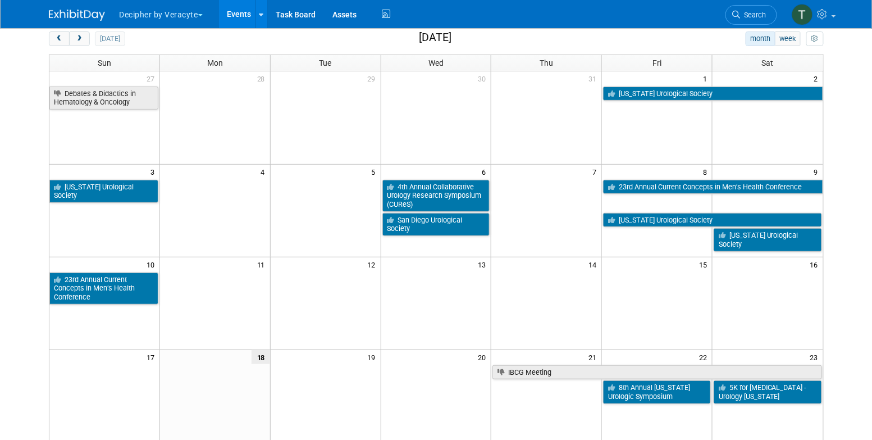
scroll to position [56, 0]
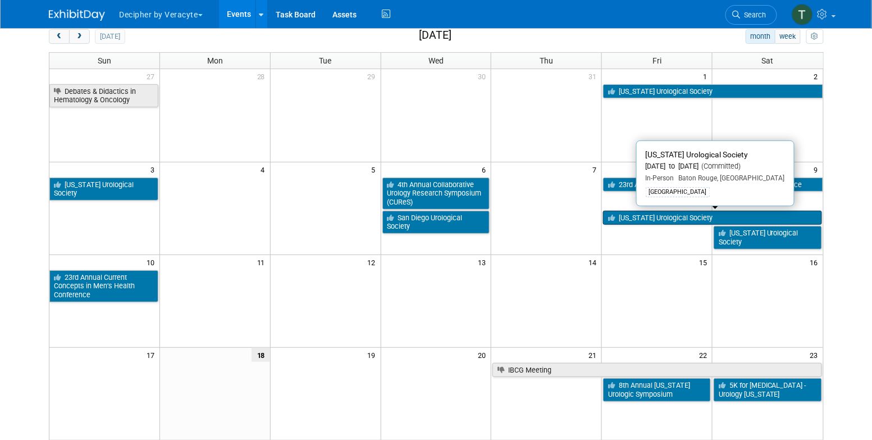
click at [627, 220] on link "[US_STATE] Urological Society" at bounding box center [712, 217] width 218 height 15
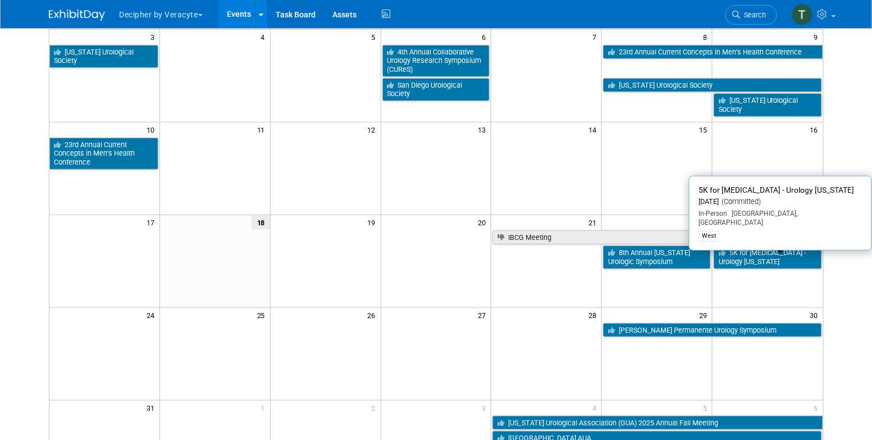
scroll to position [191, 0]
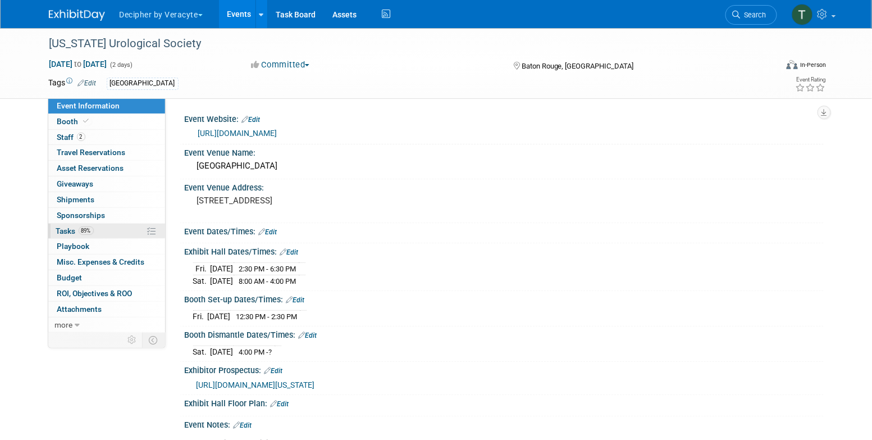
click at [75, 229] on span "Tasks 89%" at bounding box center [75, 230] width 38 height 9
